Goal: Check status

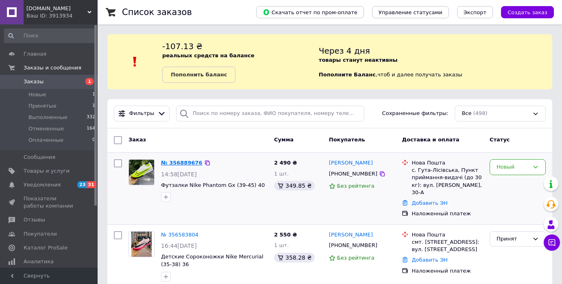
click at [181, 162] on link "№ 356889676" at bounding box center [181, 163] width 41 height 6
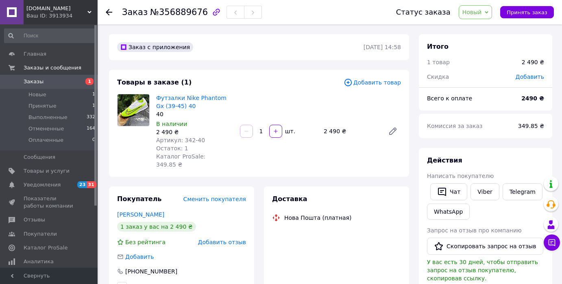
click at [213, 14] on icon "button" at bounding box center [216, 12] width 7 height 7
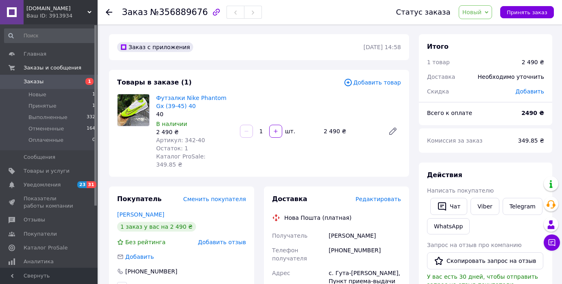
click at [59, 78] on span "Заказы" at bounding box center [50, 81] width 52 height 7
